Goal: Check status

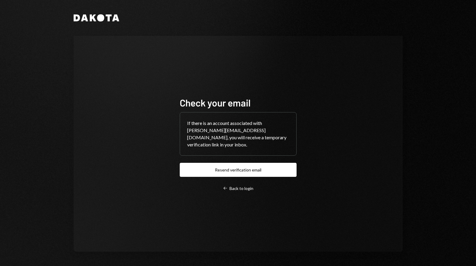
click at [454, 221] on div "Dakota Check your email If there is an account associated with [PERSON_NAME][EM…" at bounding box center [238, 133] width 476 height 266
